Goal: Information Seeking & Learning: Learn about a topic

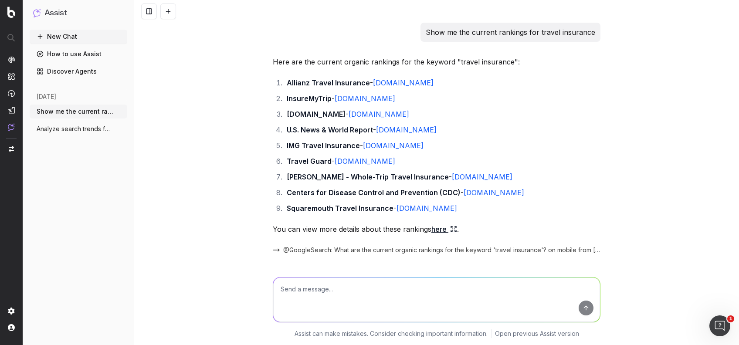
scroll to position [760, 0]
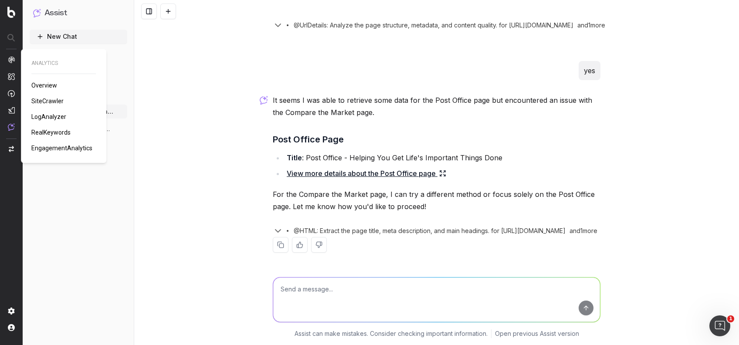
click at [40, 101] on span "SiteCrawler" at bounding box center [47, 101] width 32 height 7
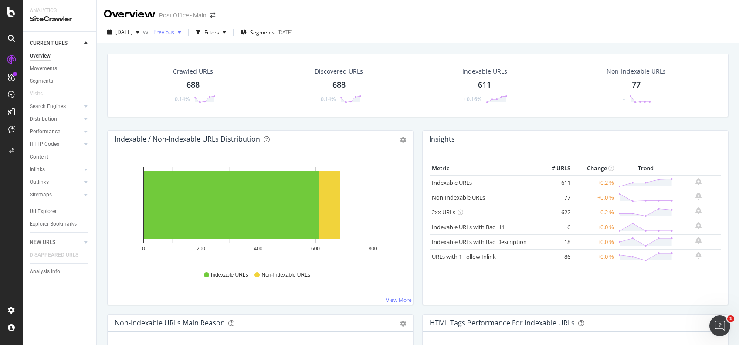
click at [174, 34] on span "Previous" at bounding box center [162, 31] width 24 height 7
click at [143, 34] on div "button" at bounding box center [137, 32] width 10 height 5
click at [104, 102] on div "Crawled URLs 688 +0.14% Discovered URLs 688 +0.14% Indexable URLs 611 +0.16% No…" at bounding box center [418, 92] width 630 height 77
click at [10, 7] on icon at bounding box center [11, 12] width 8 height 10
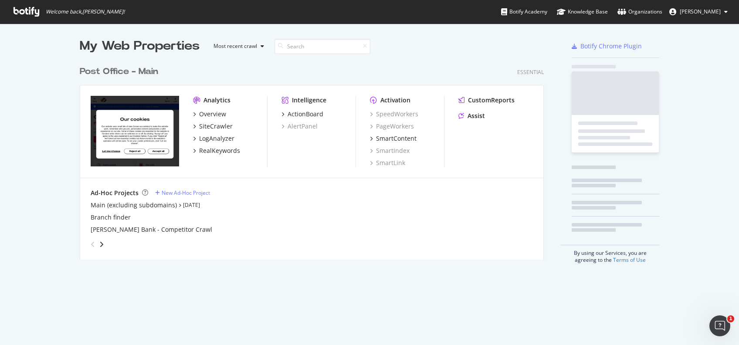
scroll to position [336, 721]
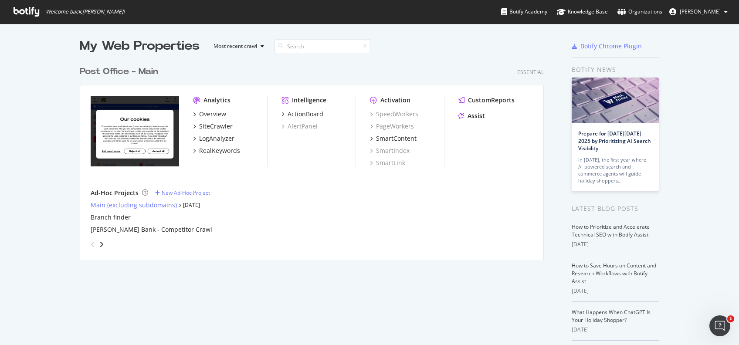
click at [155, 206] on div "Main (excluding subdomains)" at bounding box center [134, 205] width 86 height 9
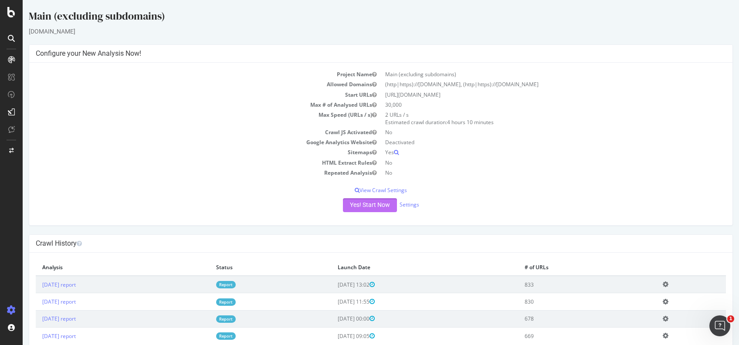
click at [357, 205] on button "Yes! Start Now" at bounding box center [370, 205] width 54 height 14
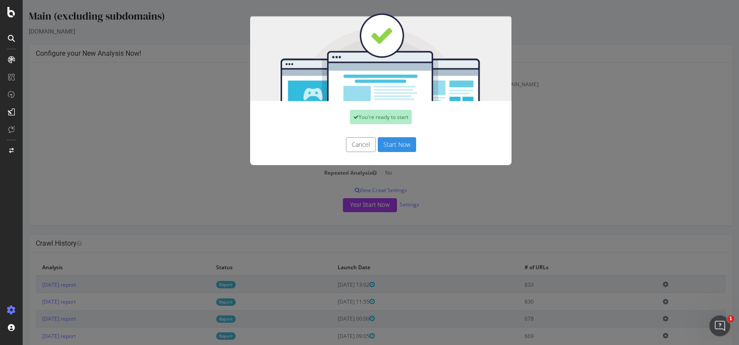
click at [405, 149] on button "Start Now" at bounding box center [397, 144] width 38 height 15
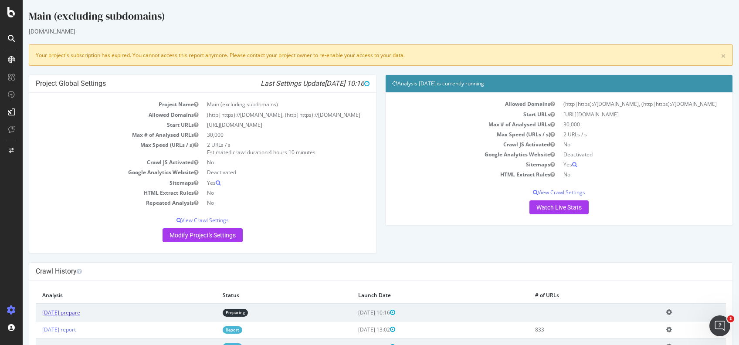
click at [80, 316] on link "2025 Sep. 29th prepare" at bounding box center [61, 312] width 38 height 7
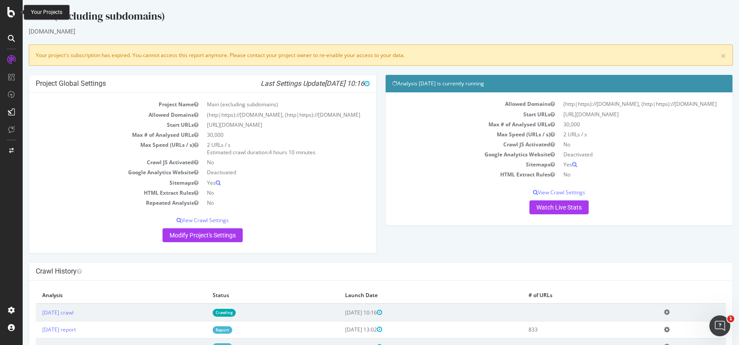
click at [12, 14] on icon at bounding box center [11, 12] width 8 height 10
click at [74, 316] on link "2025 Sep. 29th crawl" at bounding box center [57, 312] width 31 height 7
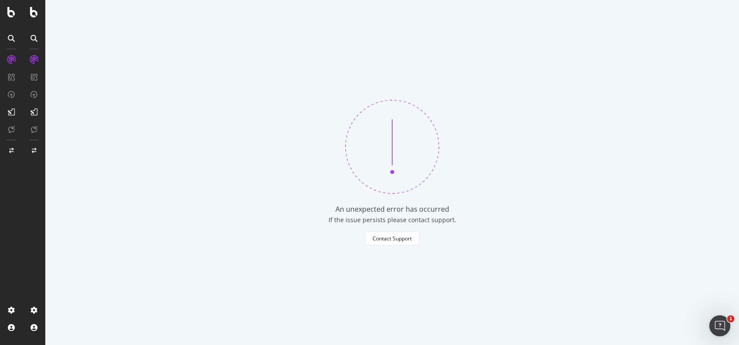
click at [9, 15] on icon at bounding box center [11, 12] width 8 height 10
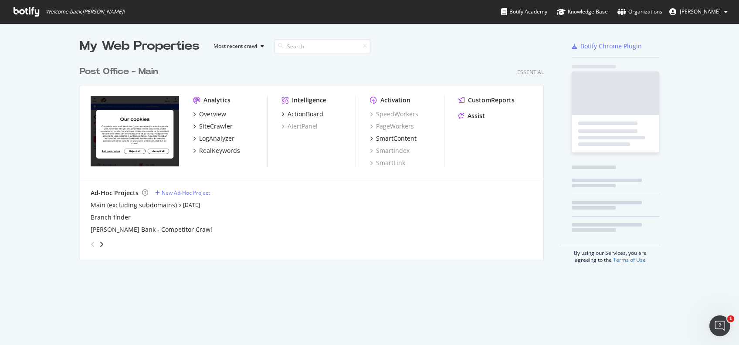
scroll to position [336, 721]
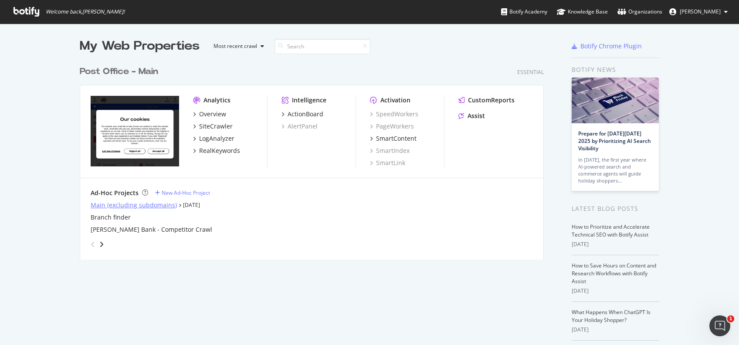
click at [101, 203] on div "Main (excluding subdomains)" at bounding box center [134, 205] width 86 height 9
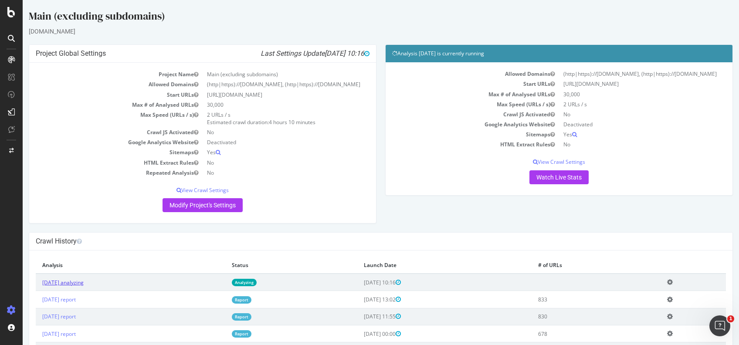
click at [84, 286] on link "2025 Sep. 29th analyzing" at bounding box center [62, 282] width 41 height 7
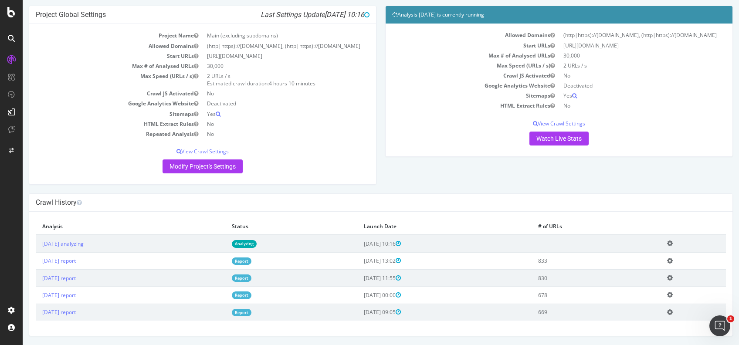
scroll to position [73, 0]
click at [85, 241] on td "2025 Sep. 29th analyzing" at bounding box center [130, 243] width 189 height 17
click at [84, 247] on link "2025 Sep. 29th analyzing" at bounding box center [62, 243] width 41 height 7
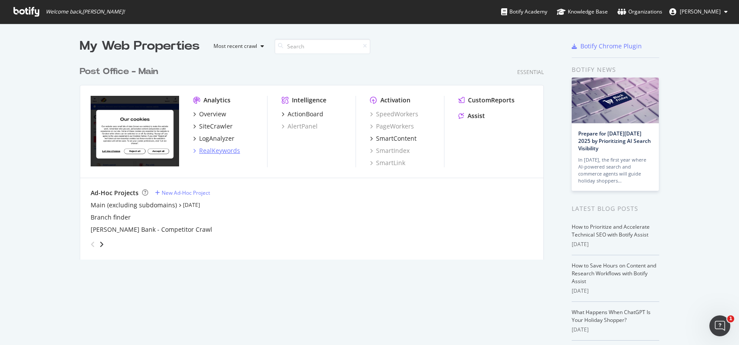
click at [219, 150] on div "RealKeywords" at bounding box center [219, 150] width 41 height 9
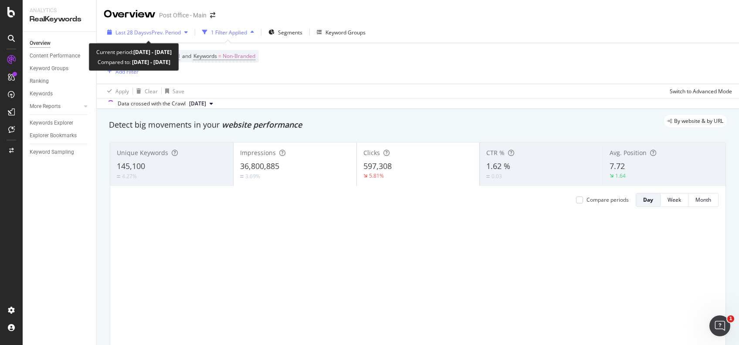
click at [190, 31] on div "button" at bounding box center [186, 32] width 10 height 5
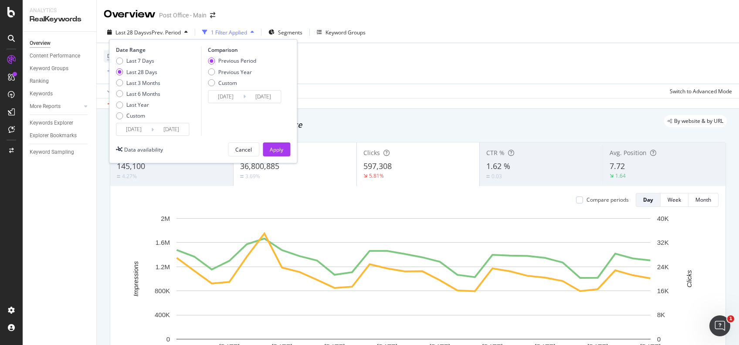
click at [163, 129] on input "2025/09/24" at bounding box center [171, 129] width 35 height 12
